Goal: Task Accomplishment & Management: Manage account settings

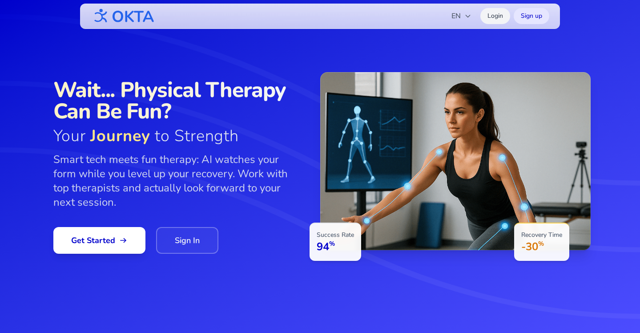
click at [494, 12] on link "Login" at bounding box center [496, 16] width 30 height 16
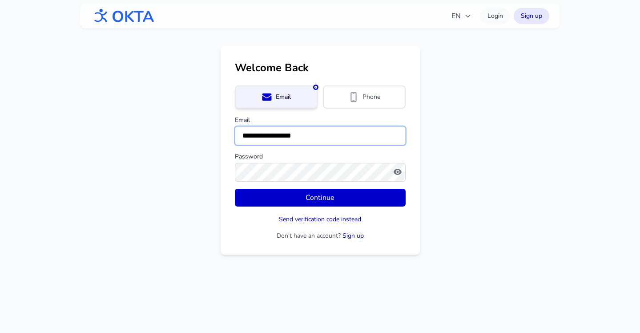
click at [261, 137] on input "**********" at bounding box center [320, 135] width 171 height 19
type input "**********"
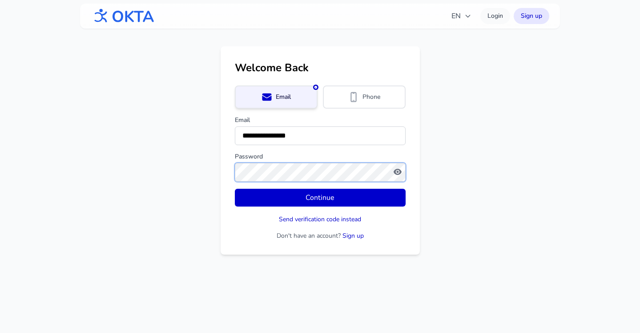
click at [235, 189] on button "Continue" at bounding box center [320, 198] width 171 height 18
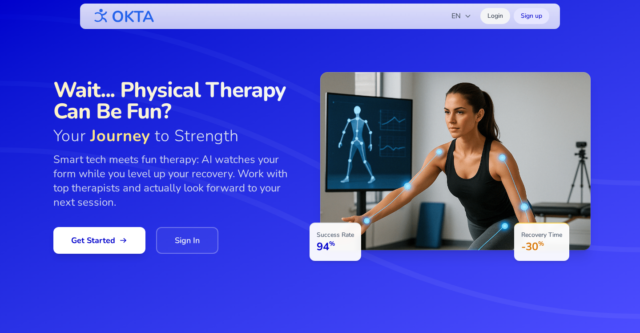
click at [497, 18] on link "Login" at bounding box center [496, 16] width 30 height 16
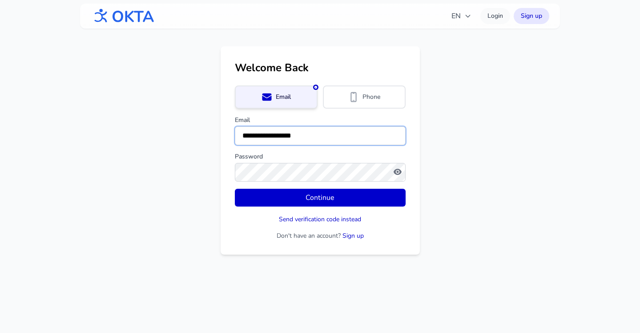
click at [252, 142] on input "**********" at bounding box center [320, 135] width 171 height 19
type input "**********"
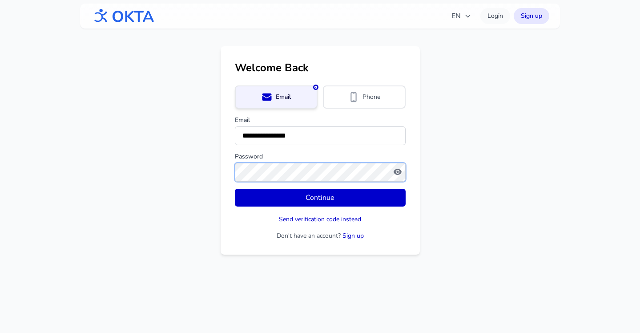
click at [235, 189] on button "Continue" at bounding box center [320, 198] width 171 height 18
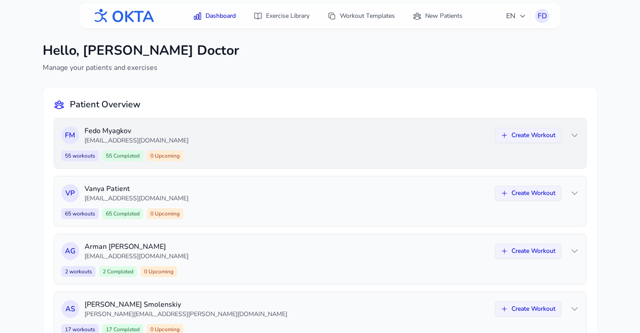
scroll to position [150, 0]
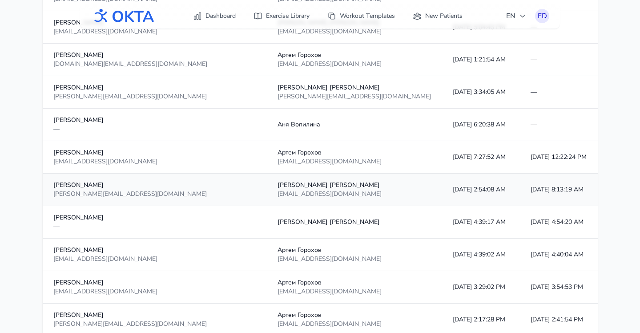
scroll to position [787, 0]
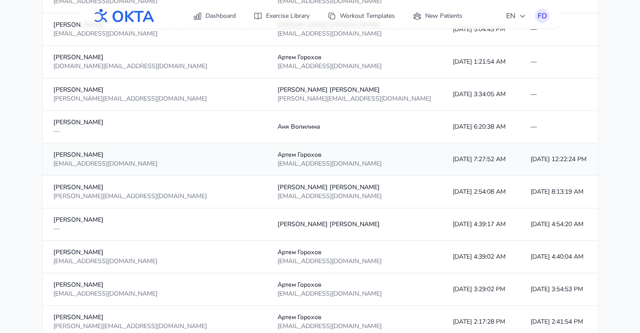
click at [442, 174] on td "10/12/2025, 7:27:52 AM" at bounding box center [481, 159] width 78 height 32
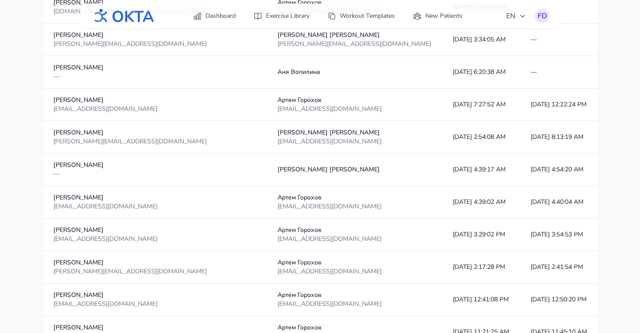
scroll to position [862, 0]
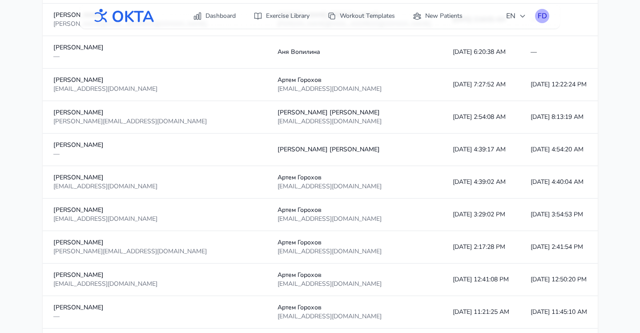
click at [543, 13] on div "FD" at bounding box center [542, 16] width 14 height 14
click at [513, 52] on link "Logout" at bounding box center [500, 53] width 100 height 16
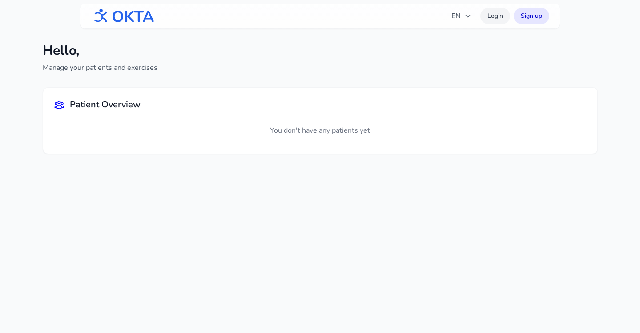
click at [494, 24] on link "Login" at bounding box center [496, 16] width 30 height 16
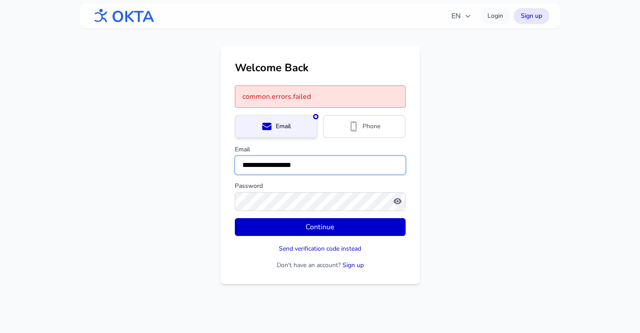
click at [284, 162] on input "**********" at bounding box center [320, 165] width 171 height 19
type input "**********"
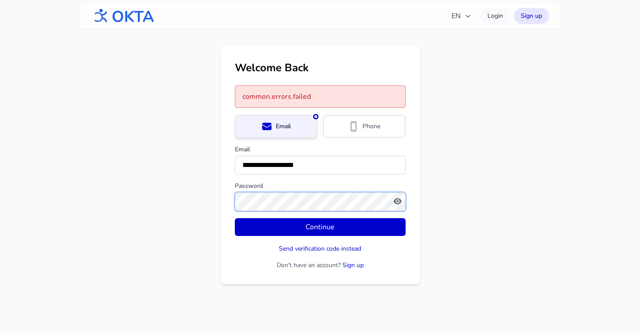
click at [235, 218] on button "Continue" at bounding box center [320, 227] width 171 height 18
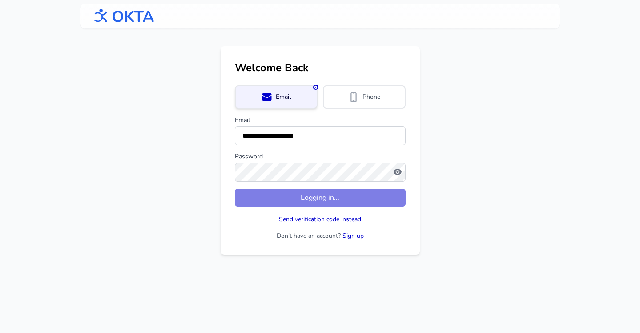
click at [443, 224] on main "**********" at bounding box center [320, 150] width 640 height 208
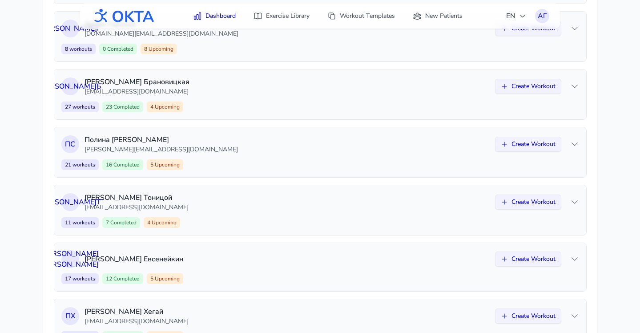
scroll to position [219, 0]
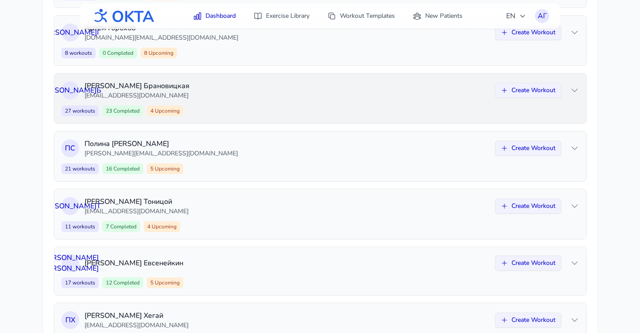
click at [286, 113] on div "27 workouts 23 Completed 4 Upcoming Create Workout" at bounding box center [320, 110] width 518 height 11
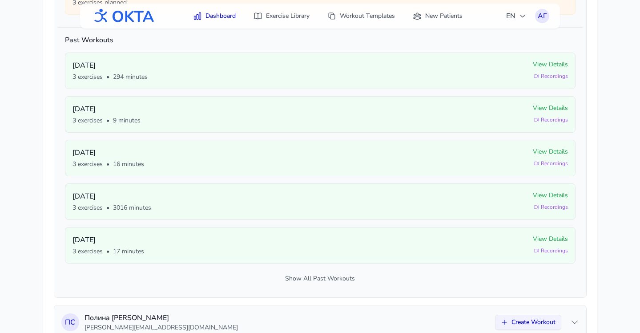
scroll to position [527, 0]
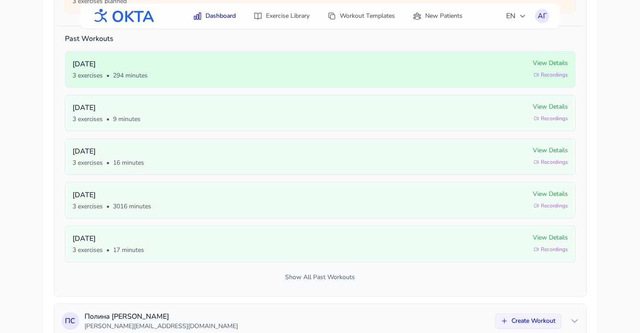
click at [330, 77] on div "3 exercises • 294 minutes" at bounding box center [300, 75] width 454 height 9
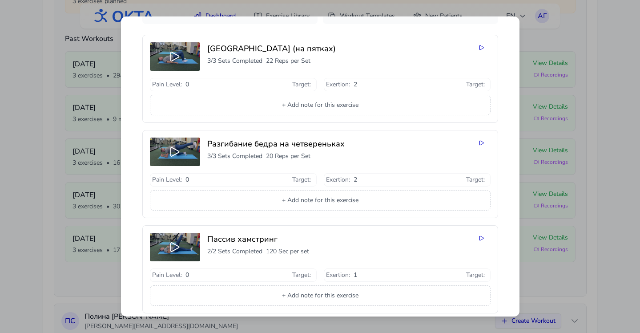
scroll to position [74, 0]
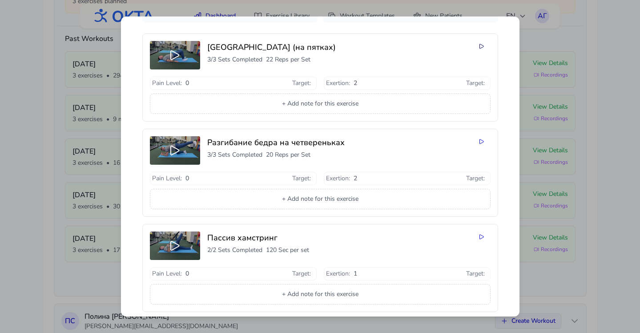
click at [481, 48] on icon at bounding box center [482, 46] width 4 height 4
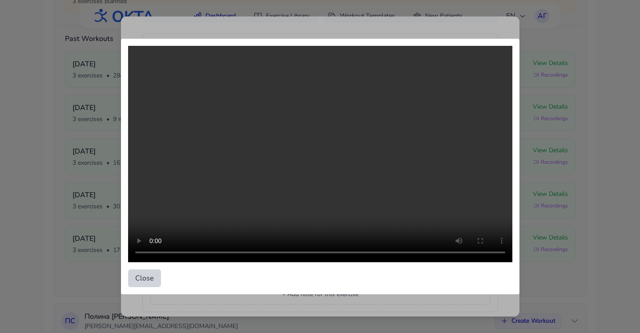
click at [138, 279] on button "Close" at bounding box center [144, 278] width 33 height 18
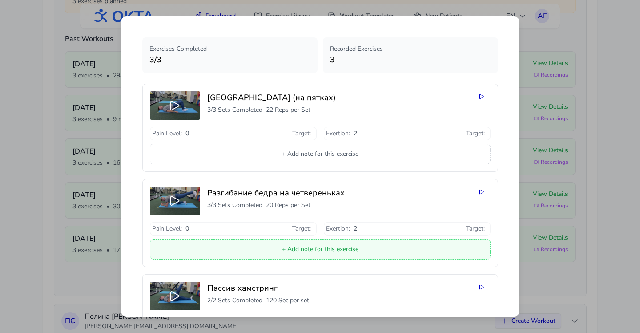
scroll to position [23, 0]
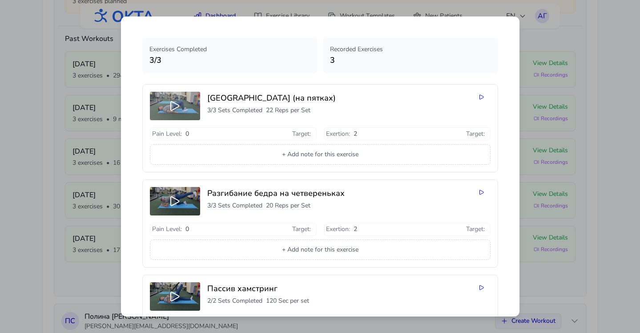
click at [182, 111] on icon at bounding box center [175, 106] width 14 height 14
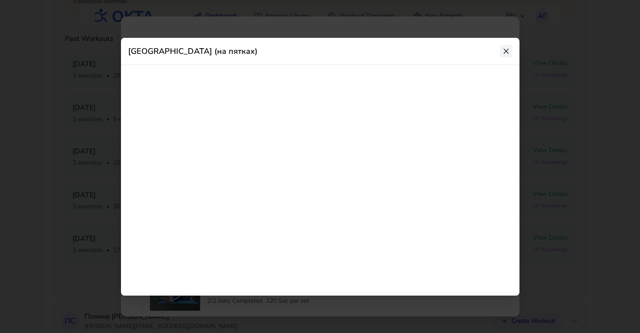
click at [507, 52] on icon at bounding box center [506, 51] width 9 height 9
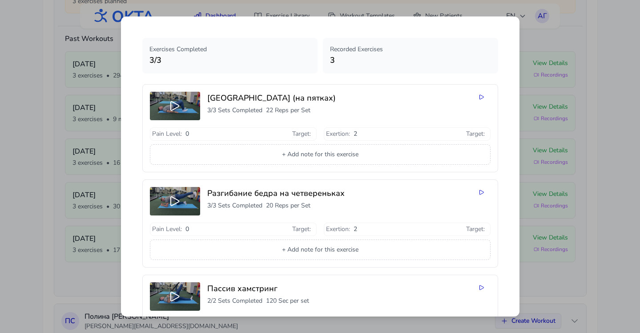
click at [545, 77] on div "Workout Details - October 12 - Арина Брановицкая Exercises Completed 3 / 3 Reco…" at bounding box center [320, 166] width 640 height 333
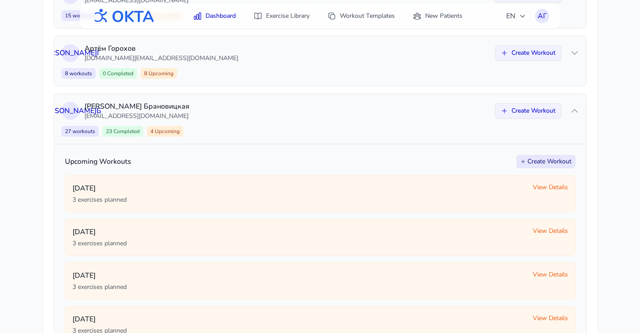
scroll to position [193, 0]
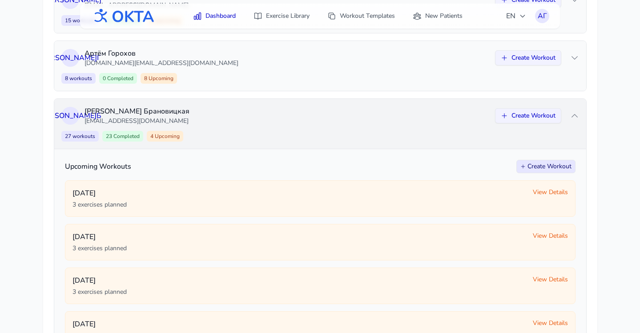
click at [371, 138] on div "27 workouts 23 Completed 4 Upcoming Create Workout" at bounding box center [320, 136] width 518 height 11
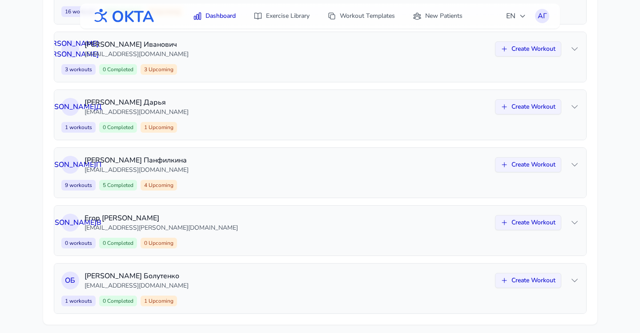
scroll to position [547, 0]
click at [333, 157] on p "Екатерина Панфилкина" at bounding box center [287, 160] width 405 height 11
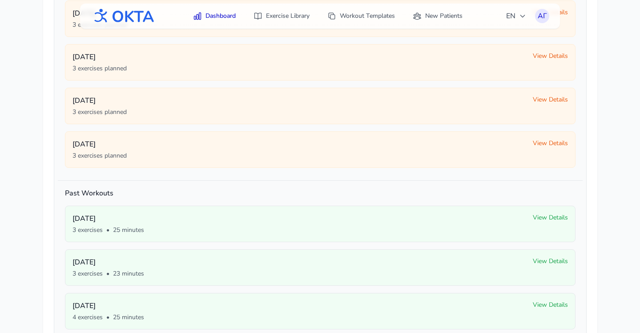
scroll to position [780, 0]
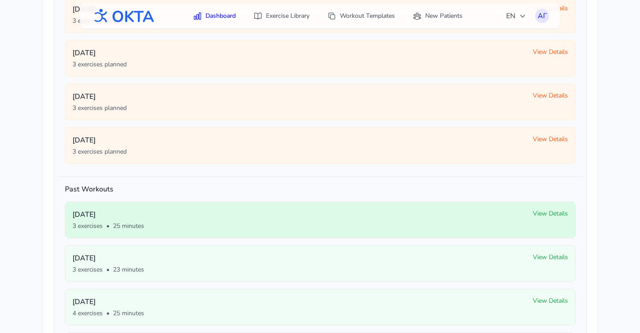
click at [362, 223] on div "3 exercises • 25 minutes" at bounding box center [300, 226] width 454 height 9
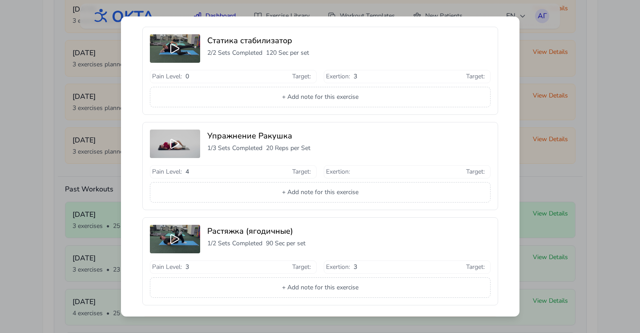
scroll to position [130, 0]
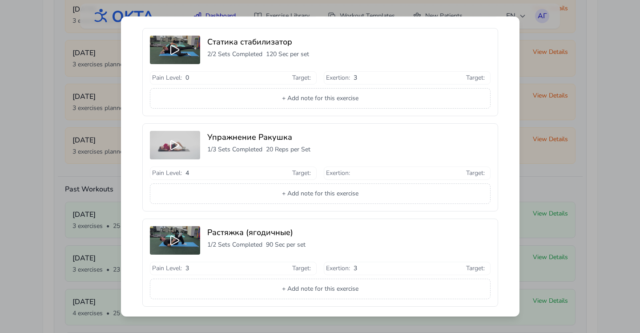
click at [174, 144] on icon at bounding box center [175, 145] width 14 height 14
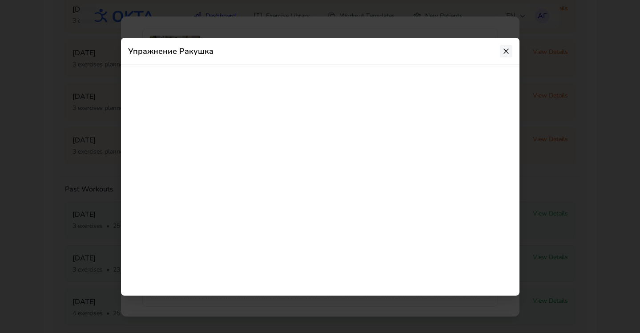
click at [507, 49] on icon at bounding box center [506, 51] width 9 height 9
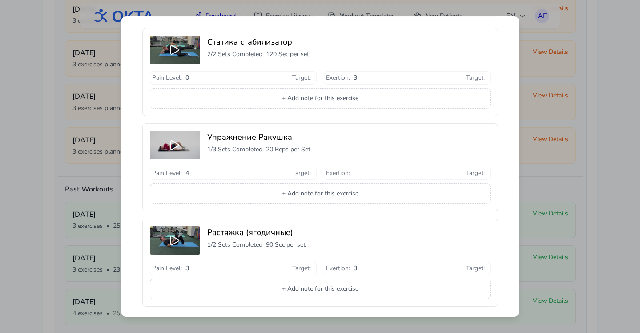
scroll to position [0, 0]
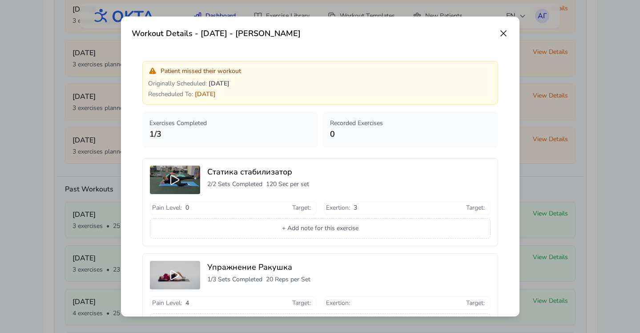
click at [504, 33] on icon at bounding box center [504, 33] width 11 height 11
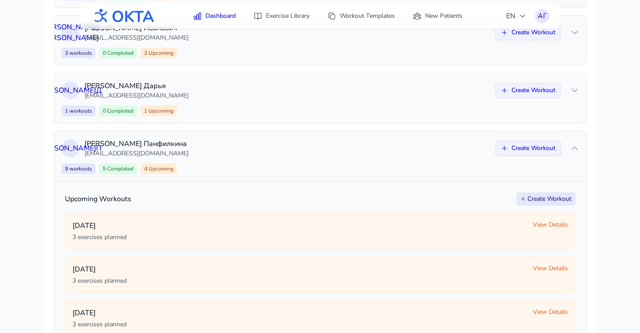
scroll to position [496, 0]
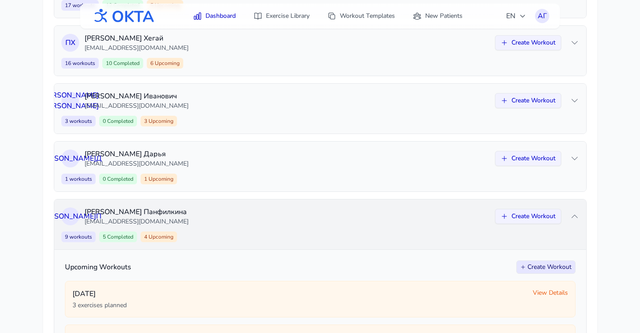
click at [374, 215] on p "Екатерина Панфилкина" at bounding box center [287, 212] width 405 height 11
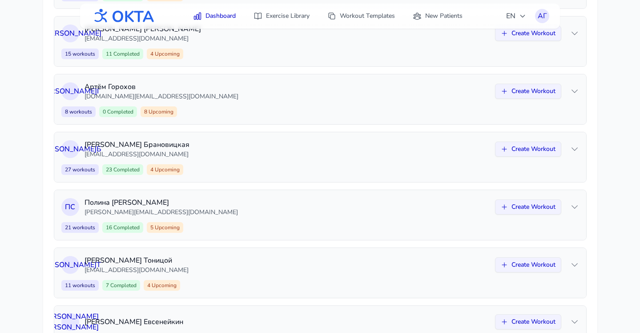
scroll to position [0, 0]
